Goal: Information Seeking & Learning: Learn about a topic

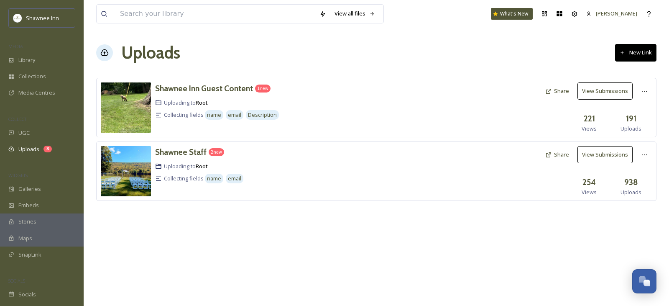
click at [131, 168] on img at bounding box center [126, 171] width 50 height 50
click at [133, 161] on img at bounding box center [126, 171] width 50 height 50
click at [614, 155] on button "View Submissions" at bounding box center [605, 154] width 55 height 17
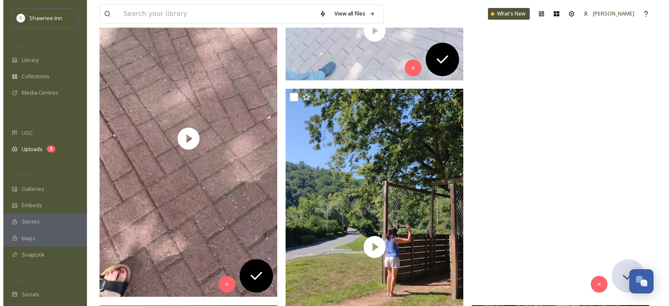
scroll to position [167, 0]
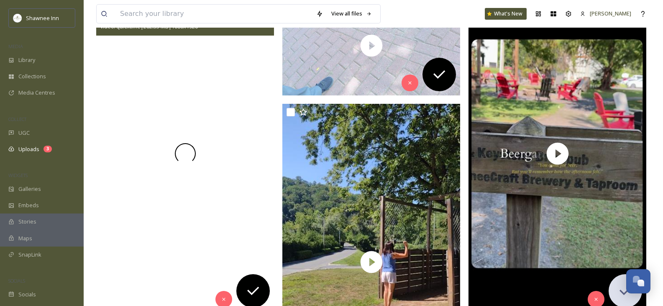
click at [177, 149] on div at bounding box center [185, 153] width 178 height 316
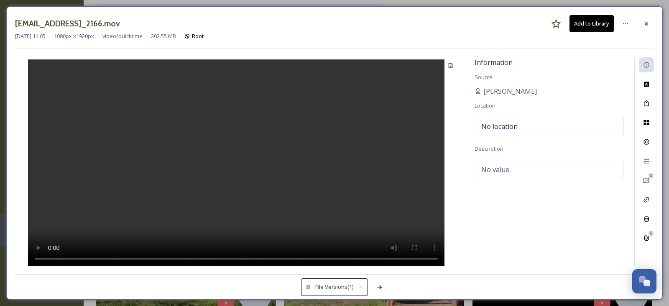
click at [369, 167] on div at bounding box center [236, 161] width 443 height 208
click at [651, 24] on div at bounding box center [646, 23] width 15 height 15
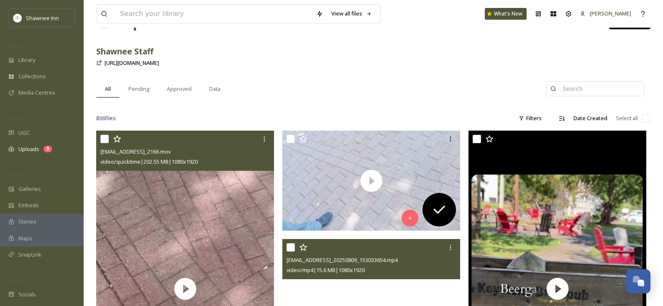
scroll to position [32, 0]
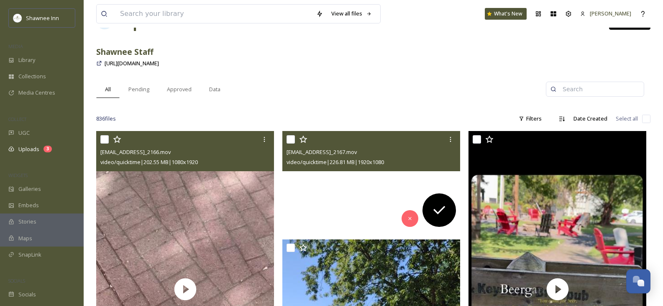
click at [378, 178] on video "ext_1755626691.798122_marketing@shawneeinn.com-IMG_2167.mov" at bounding box center [371, 181] width 178 height 100
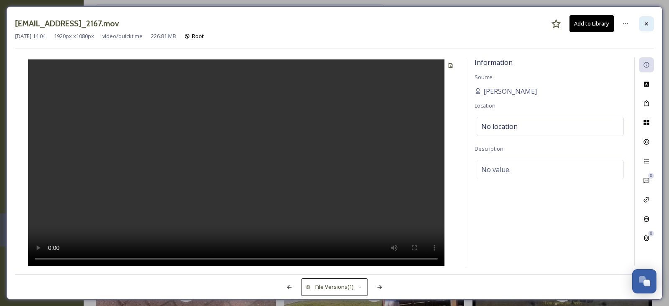
click at [647, 25] on icon at bounding box center [647, 24] width 7 height 7
